Goal: Task Accomplishment & Management: Use online tool/utility

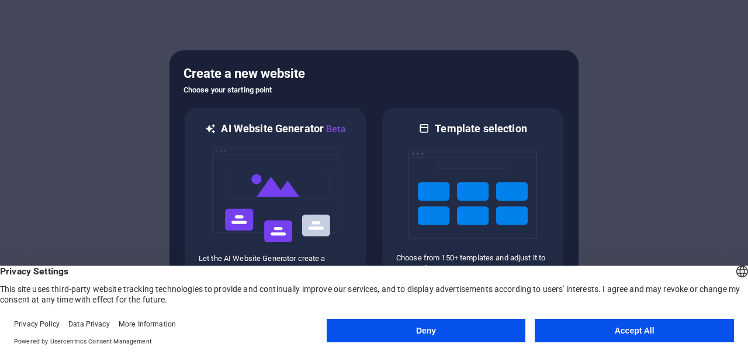
click at [629, 330] on button "Accept All" at bounding box center [634, 330] width 199 height 23
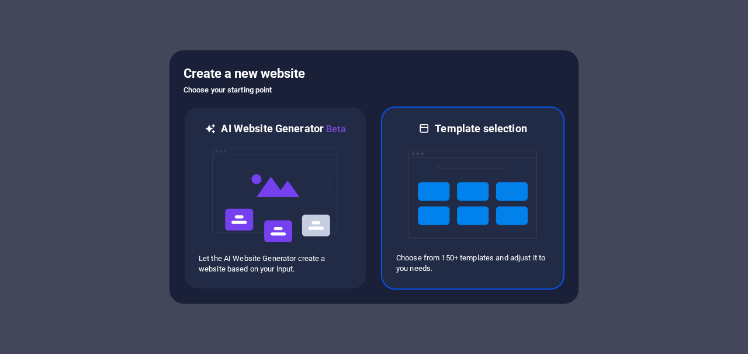
click at [436, 177] on img at bounding box center [473, 194] width 129 height 117
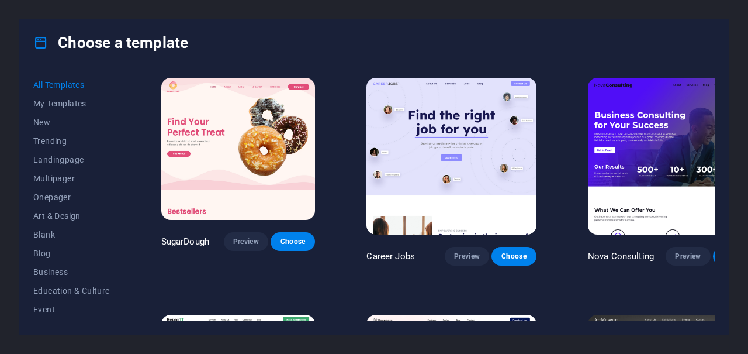
click at [611, 20] on div "Choose a template" at bounding box center [374, 42] width 710 height 47
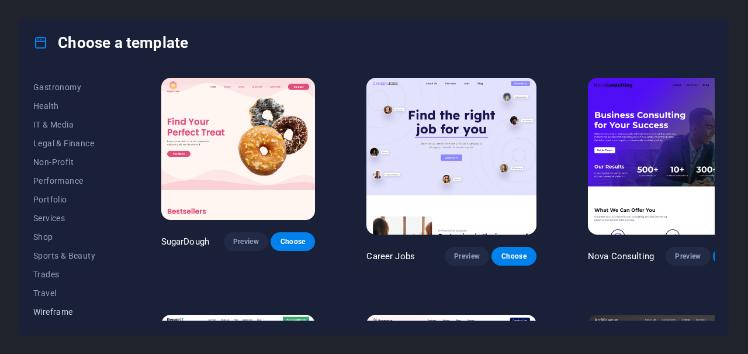
click at [44, 316] on span "Wireframe" at bounding box center [71, 311] width 77 height 9
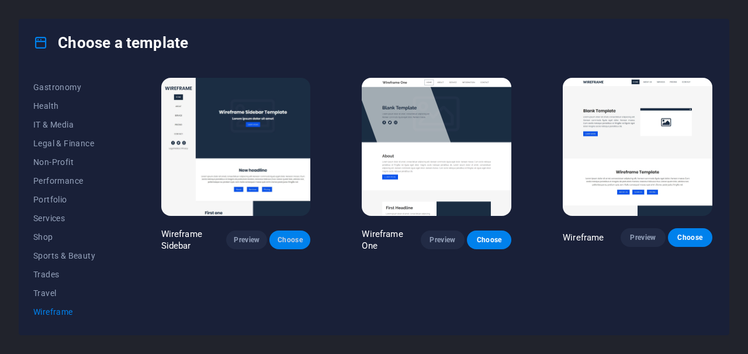
click at [301, 237] on span "Choose" at bounding box center [290, 239] width 22 height 9
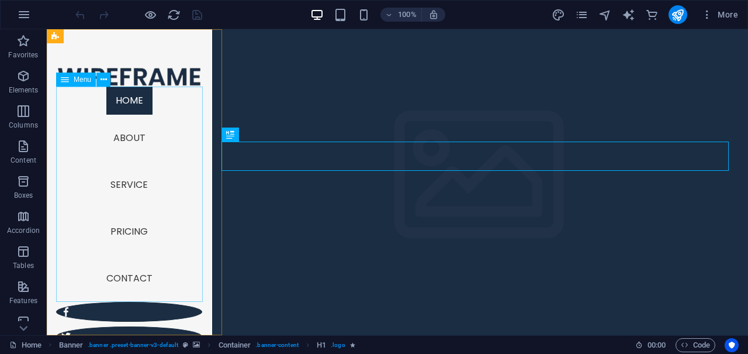
click at [120, 96] on nav "Home About Service Pricing Contact" at bounding box center [129, 194] width 146 height 215
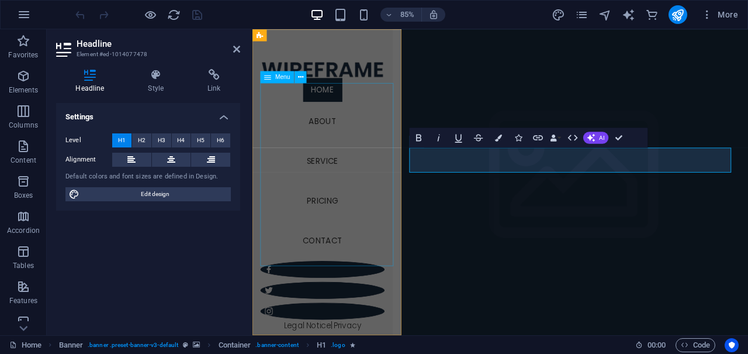
click at [337, 113] on nav "Home About Service Pricing Contact" at bounding box center [335, 194] width 146 height 215
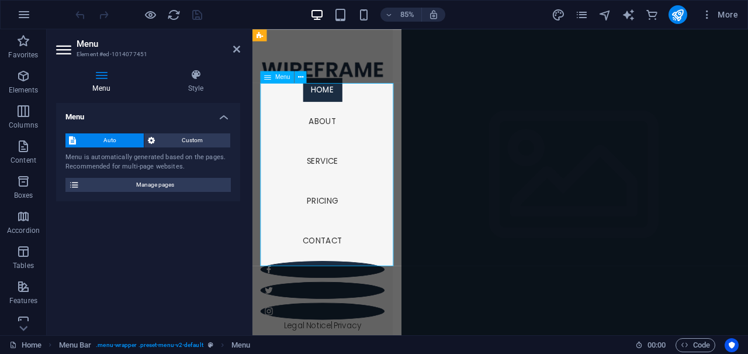
click at [343, 98] on nav "Home About Service Pricing Contact" at bounding box center [335, 194] width 146 height 215
click at [99, 119] on h4 "Menu" at bounding box center [148, 113] width 184 height 21
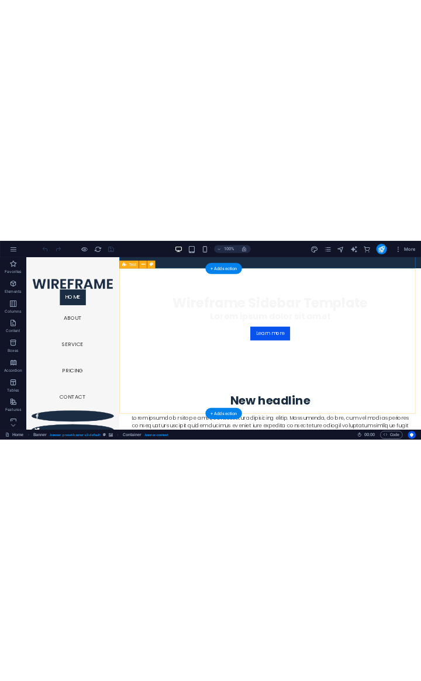
scroll to position [288, 0]
